Goal: Task Accomplishment & Management: Manage account settings

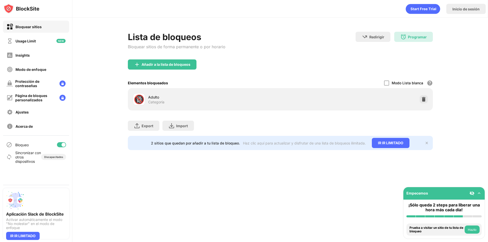
click at [178, 47] on div "Bloquear sitios de forma permanente o por horario" at bounding box center [177, 46] width 98 height 5
click at [429, 141] on div "2 sitios que quedan por añadir a tu lista de bloqueo. Haz clic aquí para actual…" at bounding box center [280, 143] width 305 height 14
click at [189, 63] on div "Añadir a la lista de bloqueos" at bounding box center [166, 65] width 49 height 4
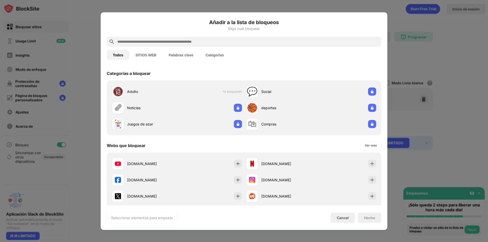
click at [164, 41] on input "text" at bounding box center [248, 42] width 262 height 6
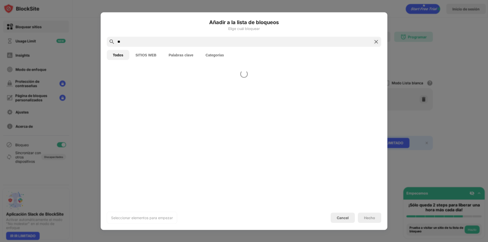
type input "*"
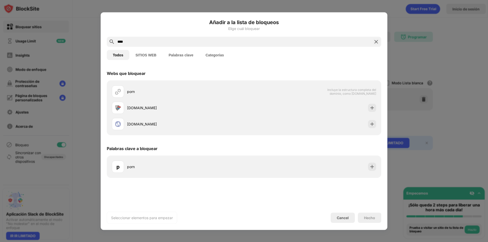
click at [150, 56] on button "SITIOS WEB" at bounding box center [145, 55] width 33 height 10
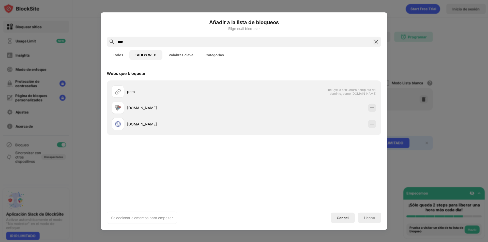
click at [137, 42] on input "****" at bounding box center [244, 42] width 254 height 6
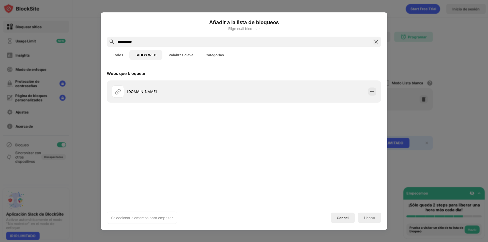
type input "**********"
click at [122, 53] on button "Todos" at bounding box center [118, 55] width 23 height 10
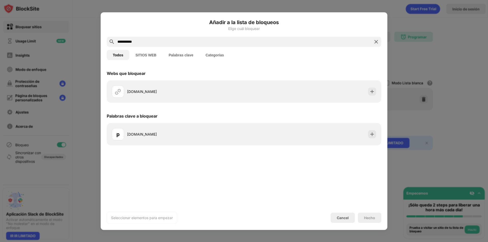
drag, startPoint x: 230, startPoint y: 42, endPoint x: 144, endPoint y: 33, distance: 86.4
click at [144, 33] on div "**********" at bounding box center [244, 121] width 275 height 206
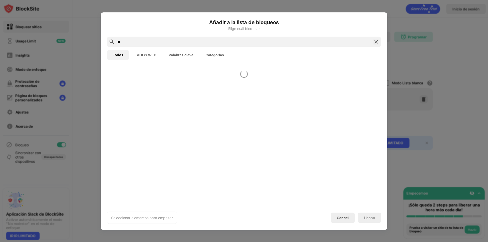
type input "*"
type input "*******"
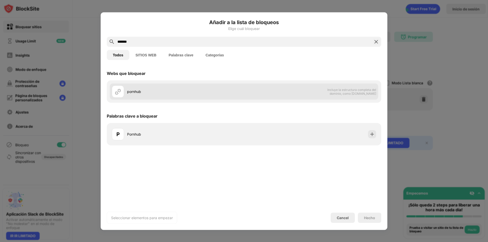
click at [136, 92] on div "pornhub" at bounding box center [185, 91] width 117 height 5
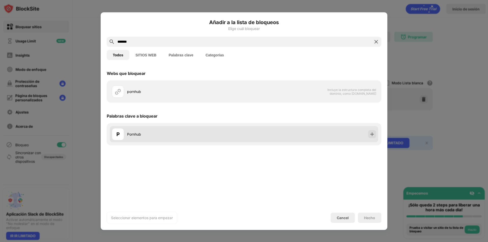
click at [142, 137] on div "Pornhub" at bounding box center [185, 134] width 117 height 5
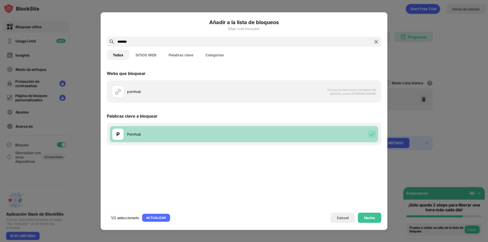
click at [144, 137] on div "Pornhub" at bounding box center [185, 134] width 117 height 5
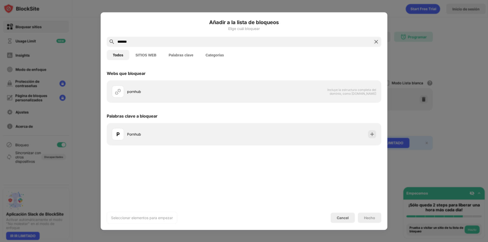
click at [348, 214] on div "Cancel" at bounding box center [343, 218] width 24 height 10
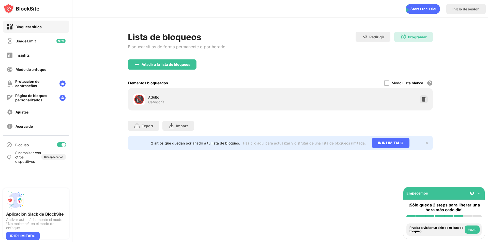
click at [166, 68] on div "Añadir a la lista de bloqueos" at bounding box center [162, 64] width 69 height 10
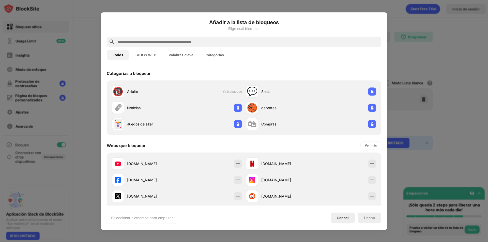
click at [222, 43] on input "text" at bounding box center [248, 42] width 262 height 6
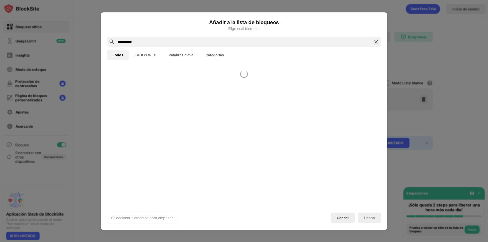
type input "**********"
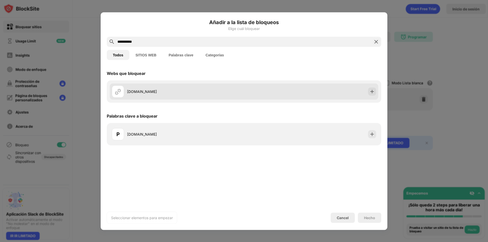
click at [161, 93] on div "[DOMAIN_NAME]" at bounding box center [185, 91] width 117 height 5
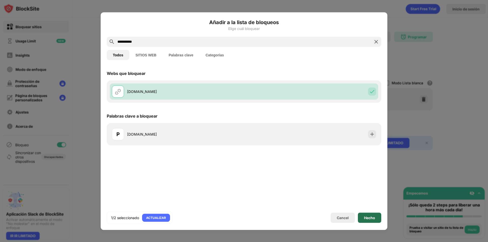
click at [373, 218] on div "Hecho" at bounding box center [369, 218] width 11 height 4
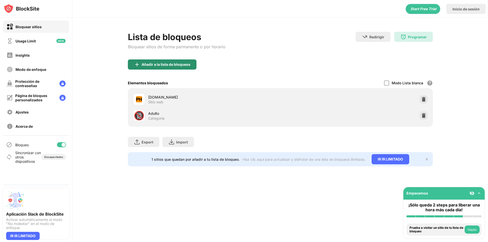
click at [181, 65] on div "Añadir a la lista de bloqueos" at bounding box center [166, 65] width 49 height 4
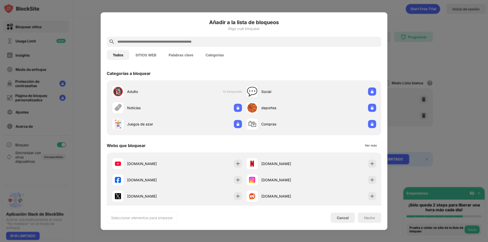
click at [168, 42] on input "text" at bounding box center [248, 42] width 262 height 6
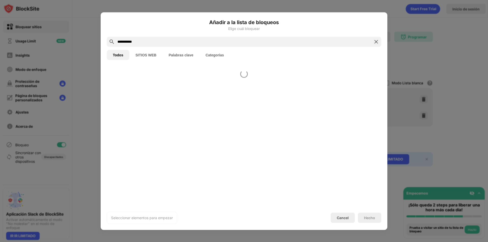
type input "**********"
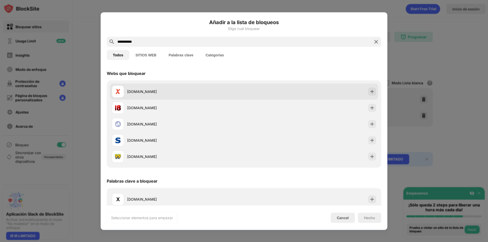
click at [177, 90] on div "[DOMAIN_NAME]" at bounding box center [185, 91] width 117 height 5
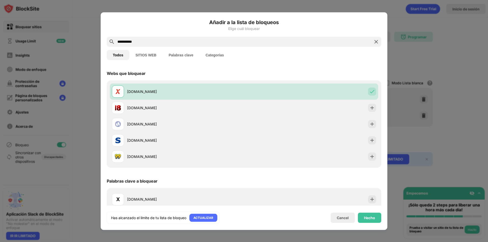
click at [357, 211] on div "**********" at bounding box center [244, 121] width 275 height 206
click at [366, 217] on div "Hecho" at bounding box center [369, 218] width 11 height 4
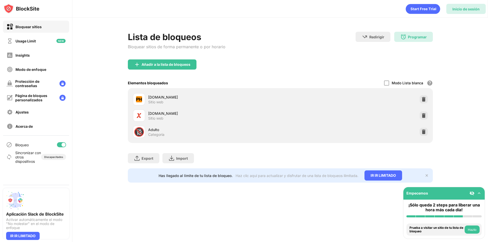
click at [456, 9] on div "Inicio de sesión" at bounding box center [465, 9] width 27 height 4
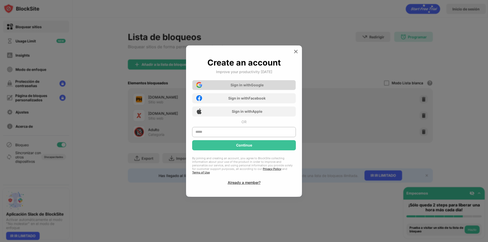
click at [243, 87] on div "Sign in with Google" at bounding box center [247, 85] width 33 height 4
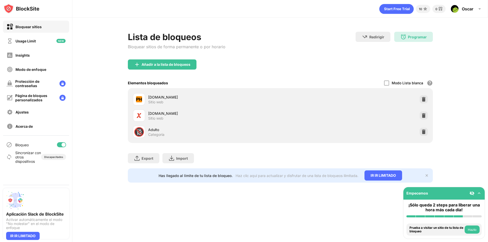
click at [56, 208] on div "Aplicación Slack de BlockSite Activar automáticamente el modo "No molestar" en …" at bounding box center [36, 210] width 60 height 39
click at [410, 38] on div "Programar" at bounding box center [417, 37] width 19 height 4
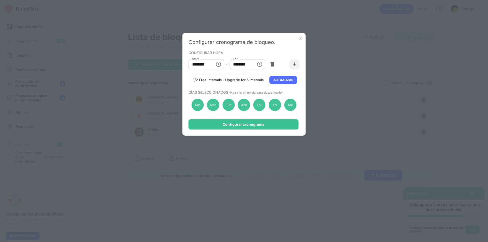
click at [300, 39] on img at bounding box center [300, 38] width 5 height 5
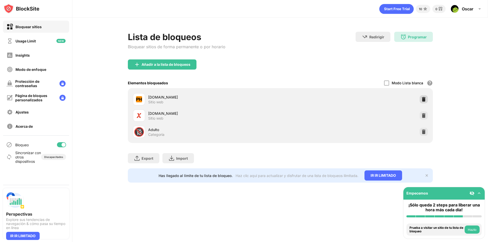
click at [424, 96] on div at bounding box center [424, 99] width 8 height 8
click at [478, 193] on img at bounding box center [479, 193] width 5 height 5
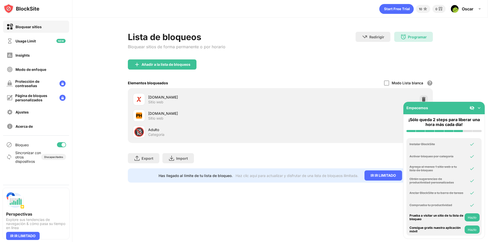
click at [479, 110] on img at bounding box center [479, 107] width 5 height 5
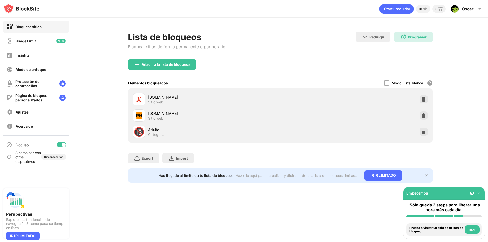
click at [59, 144] on div at bounding box center [61, 144] width 9 height 5
click at [59, 144] on div at bounding box center [59, 145] width 4 height 4
click at [471, 16] on div "10 0 Oscar Oscar Franco Caramutti Silva View Account Insights Premium Rewards S…" at bounding box center [280, 9] width 416 height 18
click at [477, 3] on div "10 0 Oscar Oscar Franco Caramutti Silva View Account Insights Premium Rewards S…" at bounding box center [279, 7] width 415 height 15
click at [470, 6] on div "Oscar Oscar Franco Caramutti Silva View Account Insights Premium Rewards Settin…" at bounding box center [467, 9] width 38 height 12
